Goal: Transaction & Acquisition: Purchase product/service

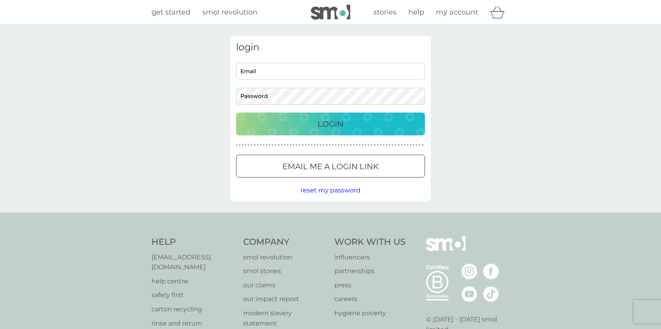
click at [266, 73] on input "Email" at bounding box center [330, 71] width 189 height 17
type input "[PERSON_NAME][EMAIL_ADDRESS][DOMAIN_NAME]"
click at [368, 134] on button "Login" at bounding box center [330, 124] width 189 height 23
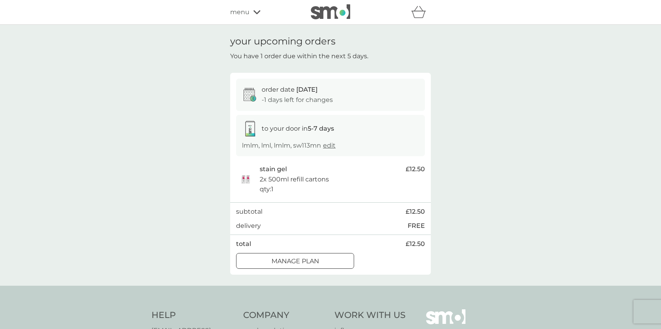
click at [249, 13] on div "menu" at bounding box center [263, 12] width 67 height 10
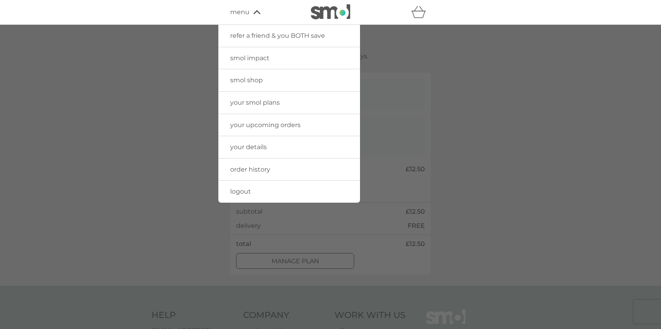
click at [250, 75] on link "smol shop" at bounding box center [289, 80] width 142 height 22
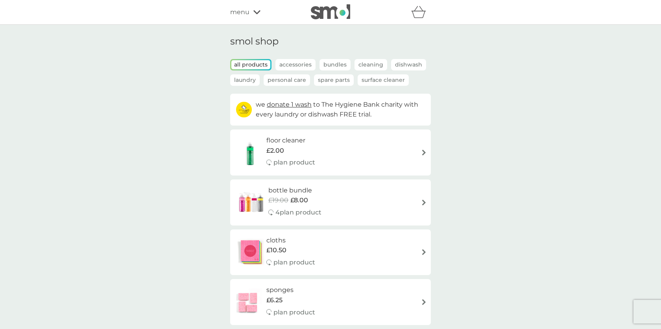
click at [327, 79] on p "Spare Parts" at bounding box center [334, 79] width 40 height 11
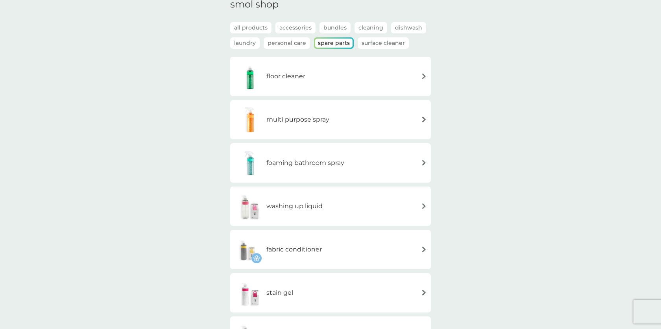
scroll to position [72, 0]
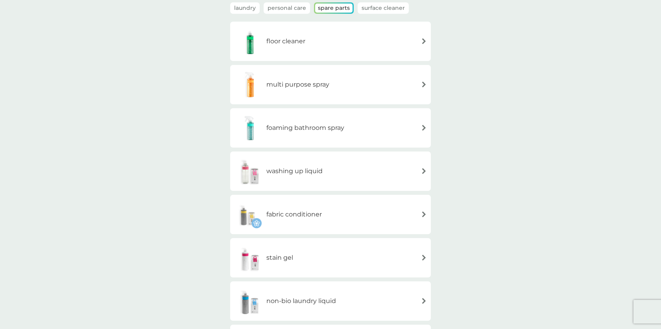
click at [499, 181] on div "smol shop all products Accessories Bundles Cleaning Dishwash Laundry Personal C…" at bounding box center [330, 189] width 661 height 473
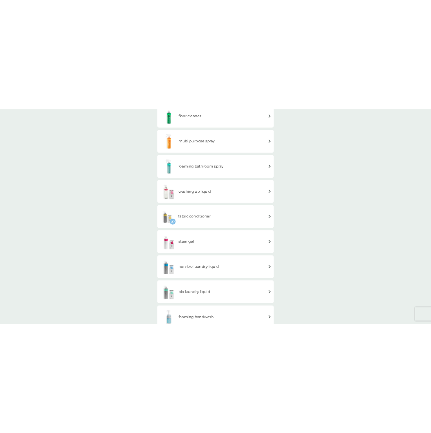
scroll to position [101, 0]
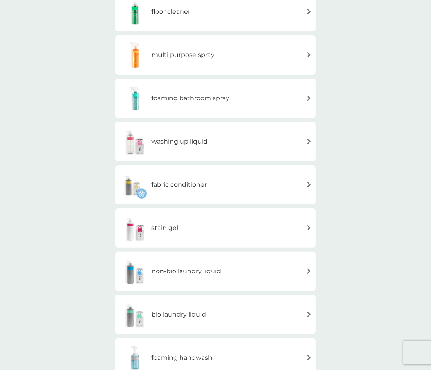
click at [273, 328] on div "foaming handwash" at bounding box center [215, 358] width 193 height 28
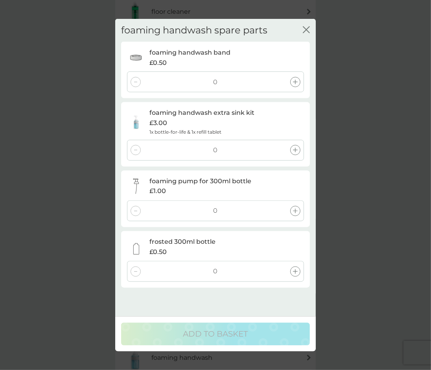
click at [304, 30] on icon "close" at bounding box center [306, 29] width 7 height 7
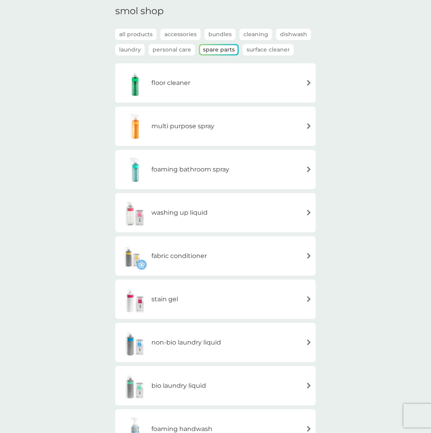
scroll to position [28, 0]
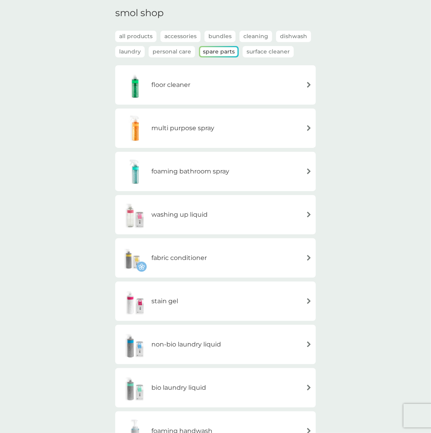
click at [162, 94] on div "floor cleaner" at bounding box center [154, 85] width 71 height 28
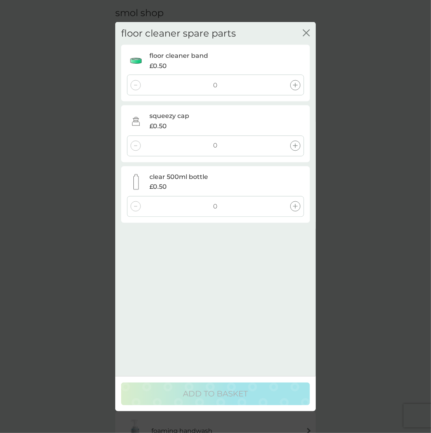
click at [308, 34] on icon "close" at bounding box center [307, 33] width 3 height 6
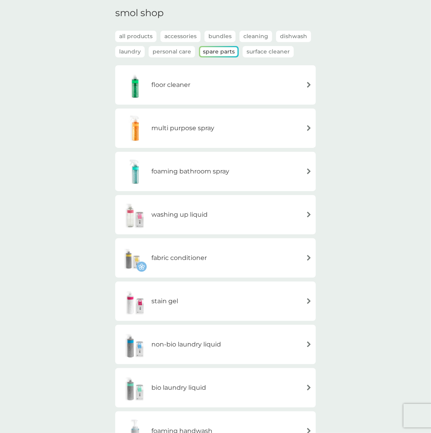
click at [213, 172] on h6 "foaming bathroom spray" at bounding box center [190, 171] width 78 height 10
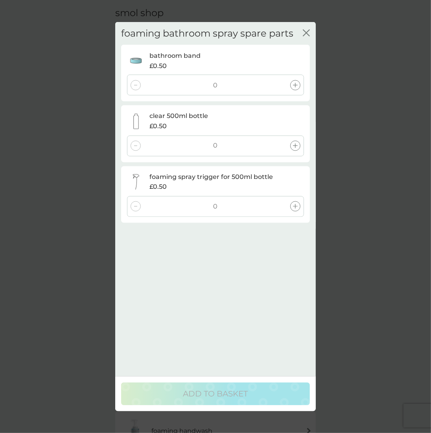
click at [308, 32] on icon "close" at bounding box center [306, 32] width 7 height 7
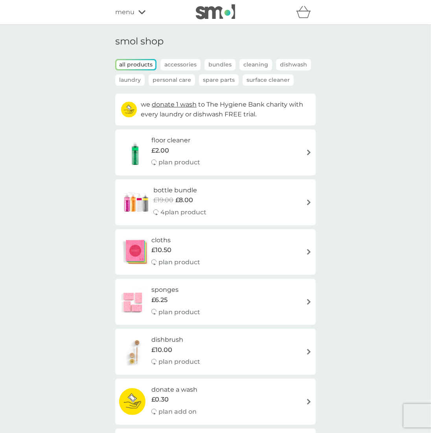
click at [157, 15] on div "menu" at bounding box center [148, 12] width 67 height 10
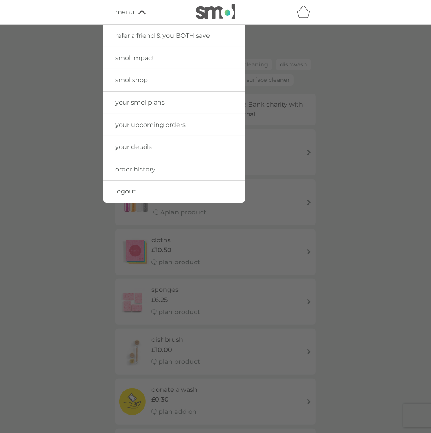
click at [48, 30] on div at bounding box center [215, 241] width 431 height 433
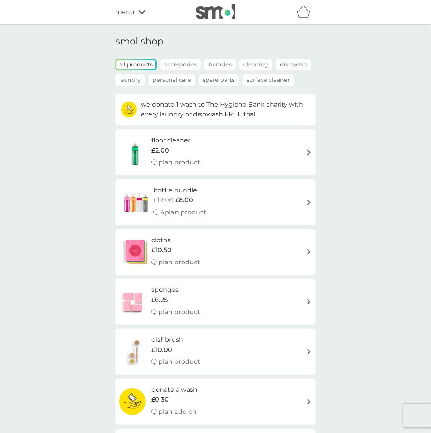
click at [225, 79] on p "Spare Parts" at bounding box center [219, 79] width 40 height 11
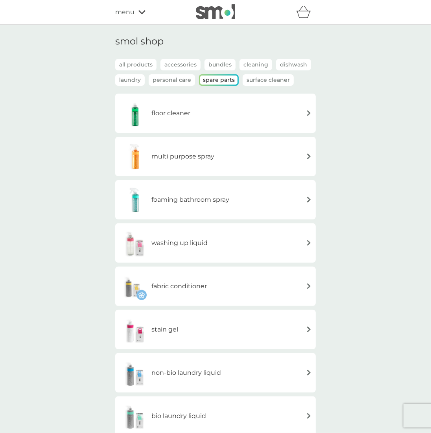
click at [184, 113] on h6 "floor cleaner" at bounding box center [170, 113] width 39 height 10
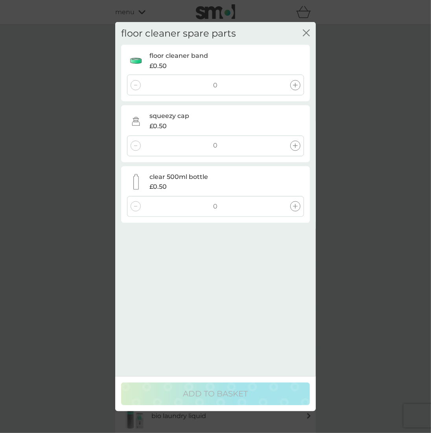
click at [313, 35] on div "floor cleaner spare parts close floor cleaner band £0.50 0 squeezy cap £0.50 0 …" at bounding box center [215, 125] width 201 height 207
click at [308, 34] on icon "close" at bounding box center [307, 33] width 3 height 6
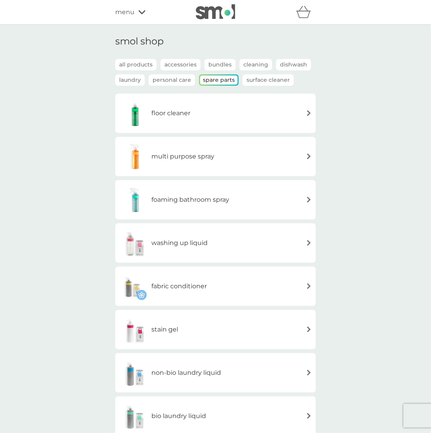
click at [62, 152] on div "smol shop all products Accessories Bundles Cleaning Dishwash Laundry Personal C…" at bounding box center [215, 261] width 431 height 473
click at [139, 11] on icon at bounding box center [141, 12] width 7 height 4
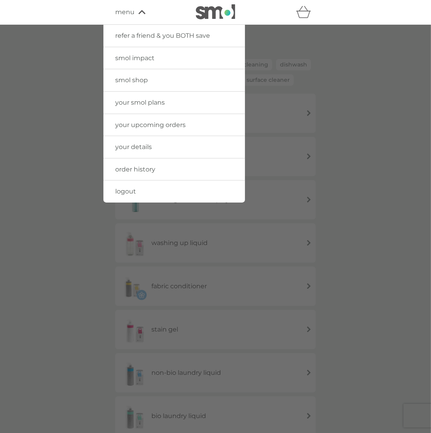
click at [137, 192] on link "logout" at bounding box center [174, 192] width 142 height 22
